Goal: Transaction & Acquisition: Download file/media

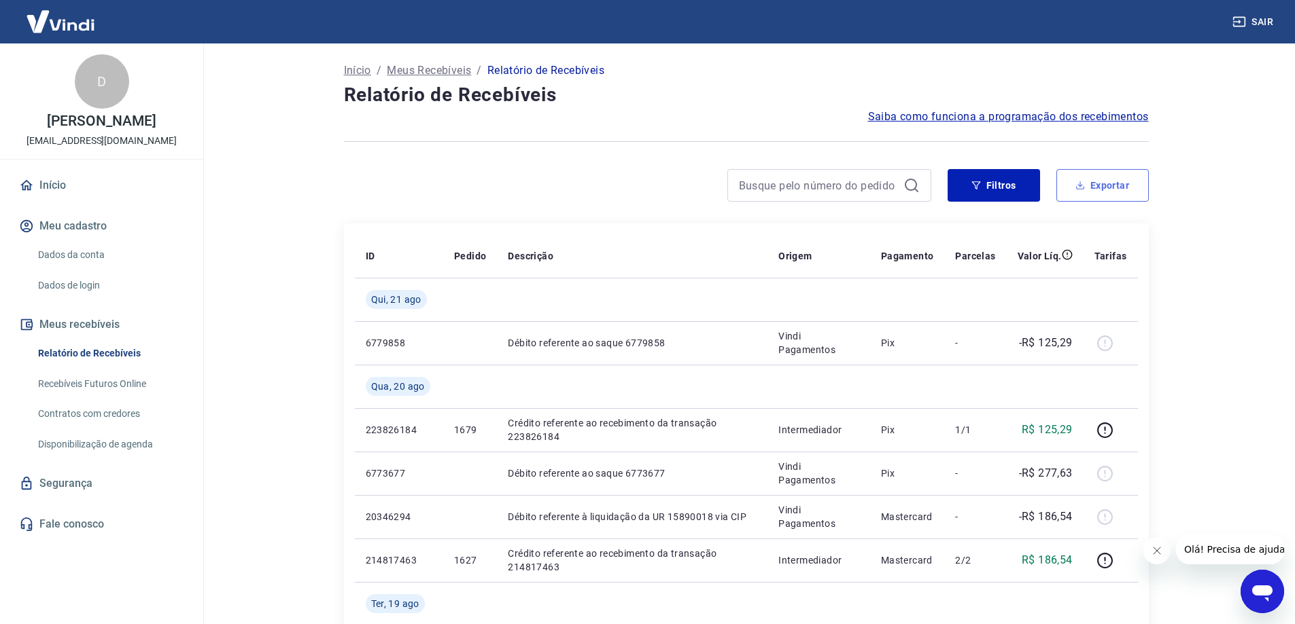
click at [1097, 183] on button "Exportar" at bounding box center [1102, 185] width 92 height 33
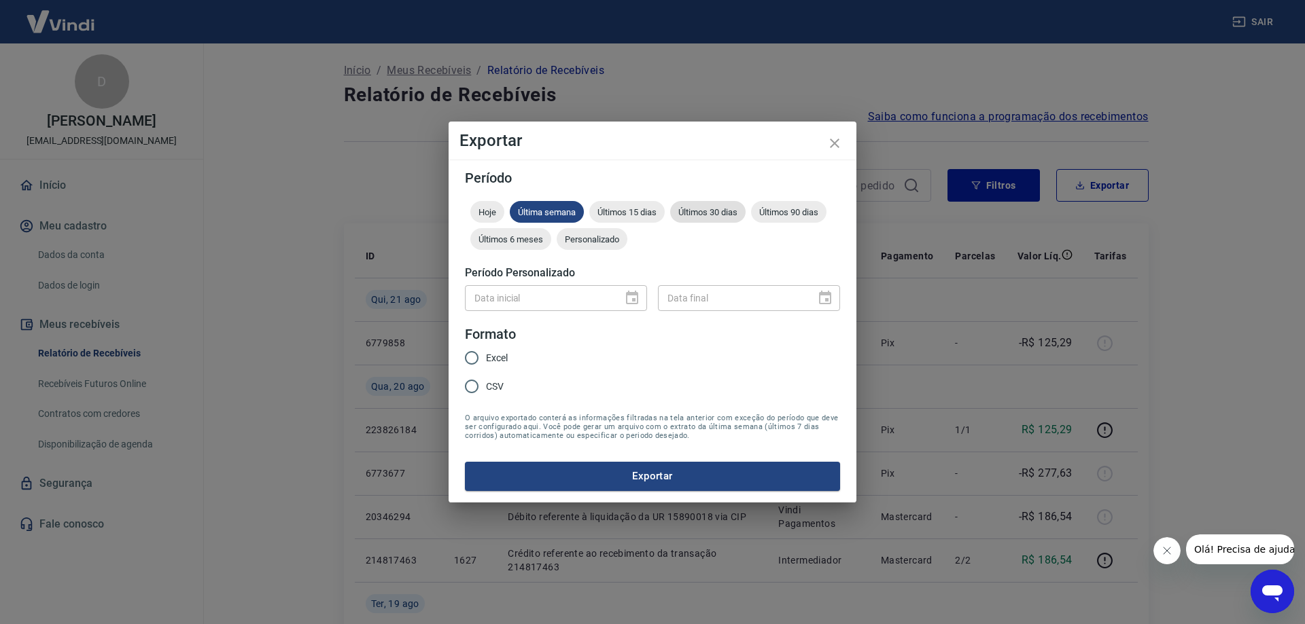
click at [709, 206] on div "Últimos 30 dias" at bounding box center [707, 212] width 75 height 22
click at [482, 383] on input "CSV" at bounding box center [471, 386] width 29 height 29
radio input "true"
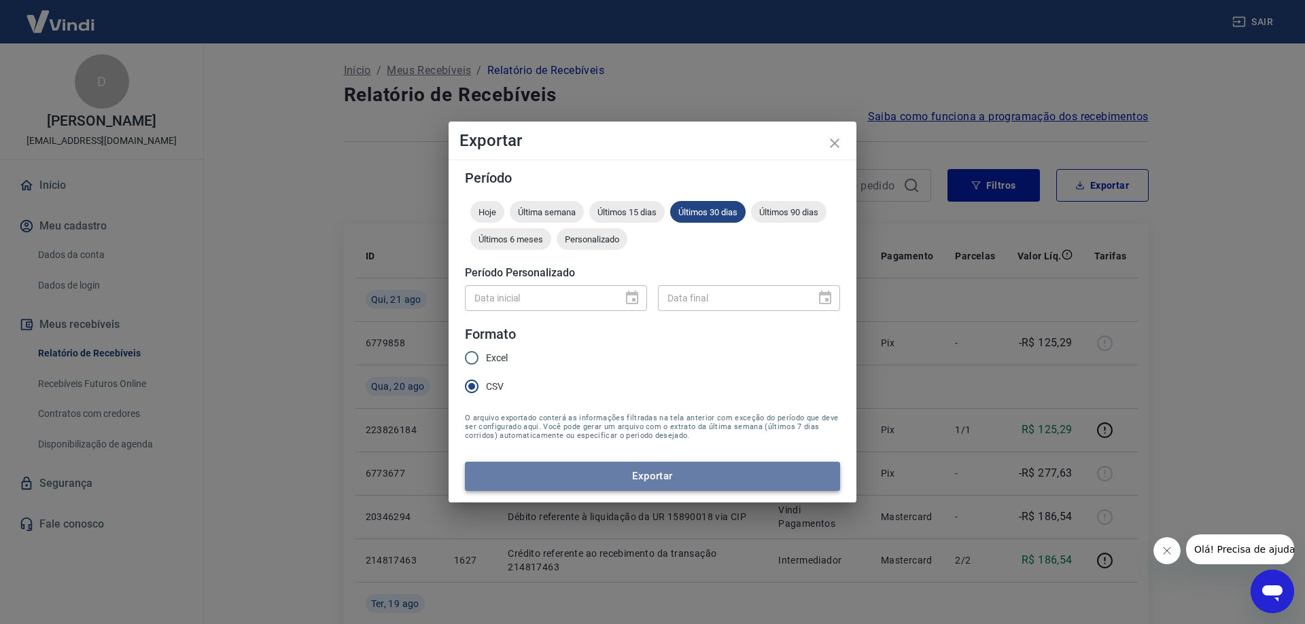
click at [605, 472] on button "Exportar" at bounding box center [652, 476] width 375 height 29
